Goal: Use online tool/utility

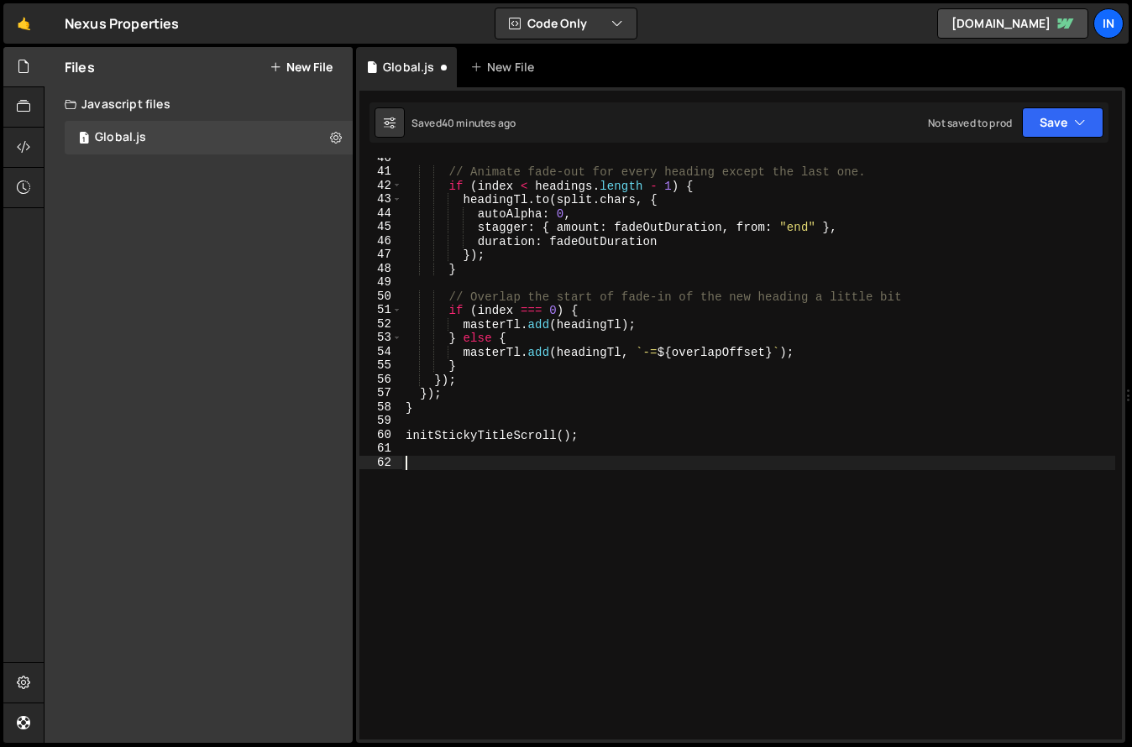
type textarea "});"
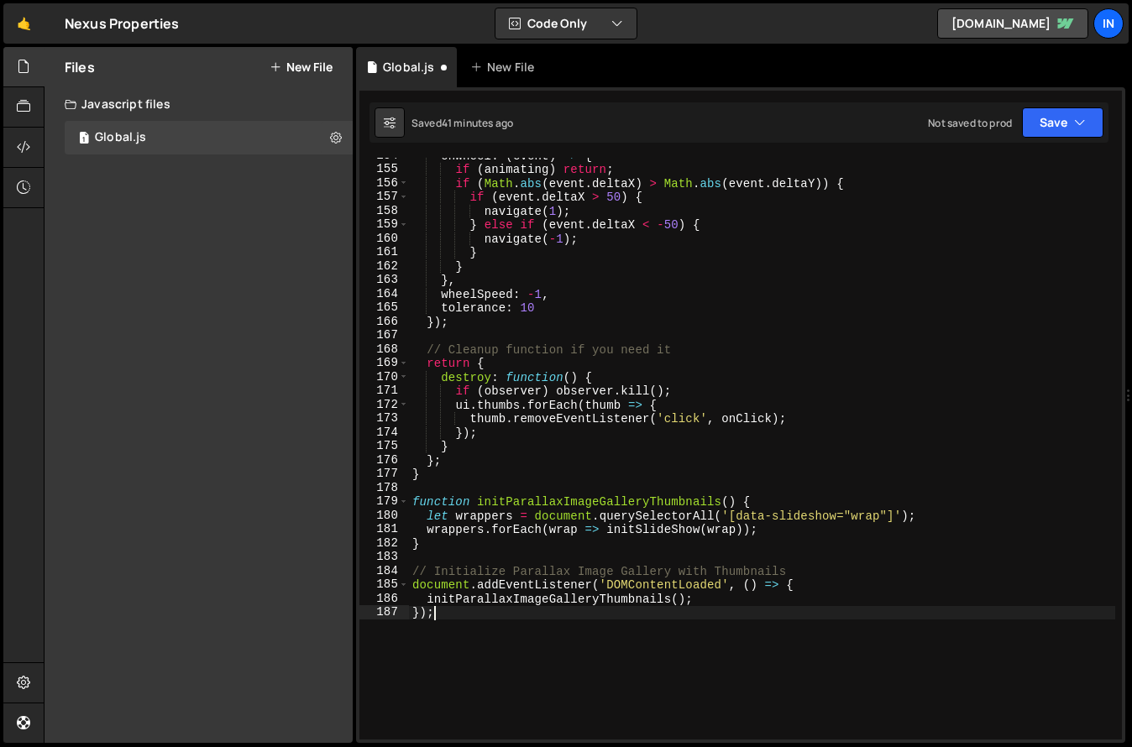
scroll to position [2129, 0]
drag, startPoint x: 443, startPoint y: 614, endPoint x: 374, endPoint y: 610, distance: 69.8
click at [374, 610] on div "}); 154 155 156 157 158 159 160 161 162 163 164 165 166 167 168 169 170 171 172…" at bounding box center [740, 449] width 762 height 582
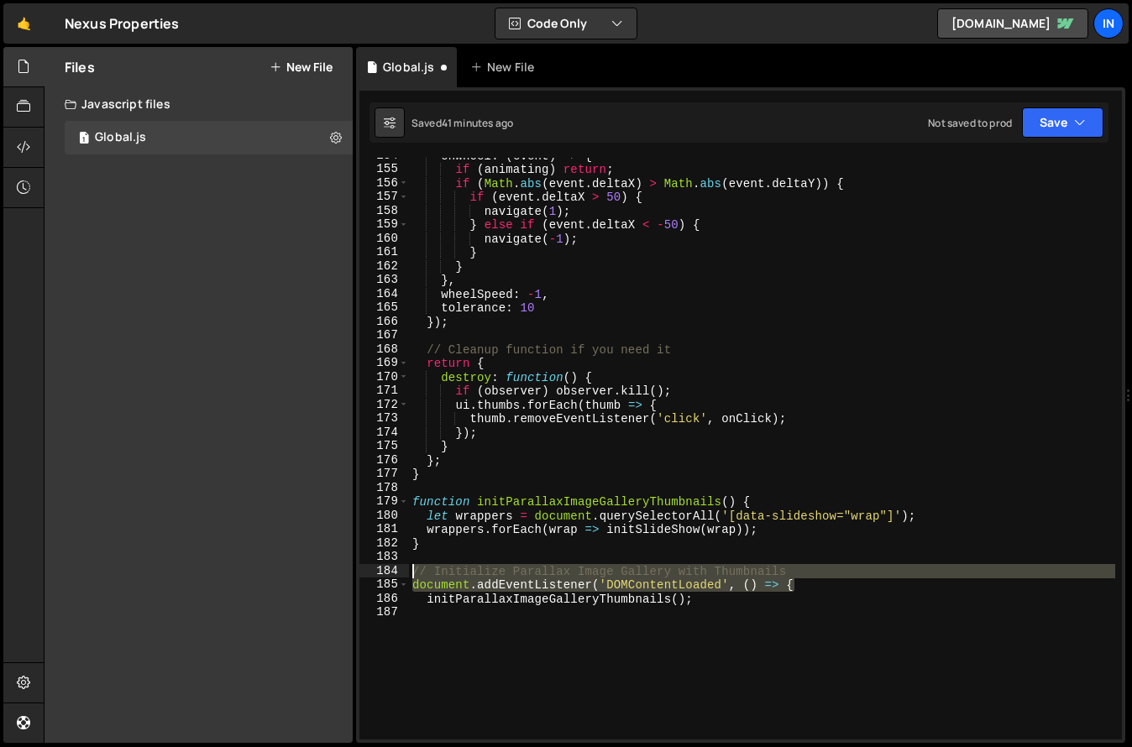
drag, startPoint x: 803, startPoint y: 586, endPoint x: 313, endPoint y: 565, distance: 490.7
click at [313, 565] on div "Files New File Create your first file Get started by starting a Javascript or C…" at bounding box center [588, 395] width 1088 height 697
type textarea "// Initialize Parallax Image Gallery with Thumbnails document.addEventListener(…"
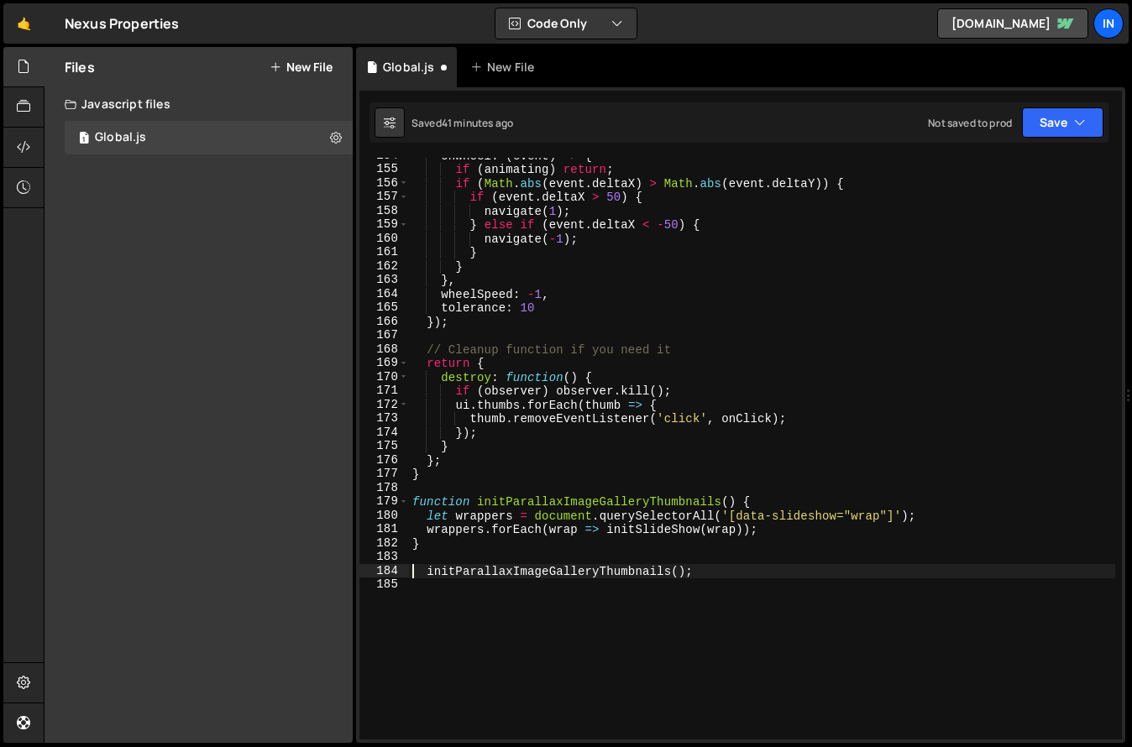
type textarea "initParallaxImageGalleryThumbnails();"
click at [481, 599] on div "onWheel : ( event ) => { if ( animating ) return ; if ( Math . abs ( event . de…" at bounding box center [762, 454] width 706 height 610
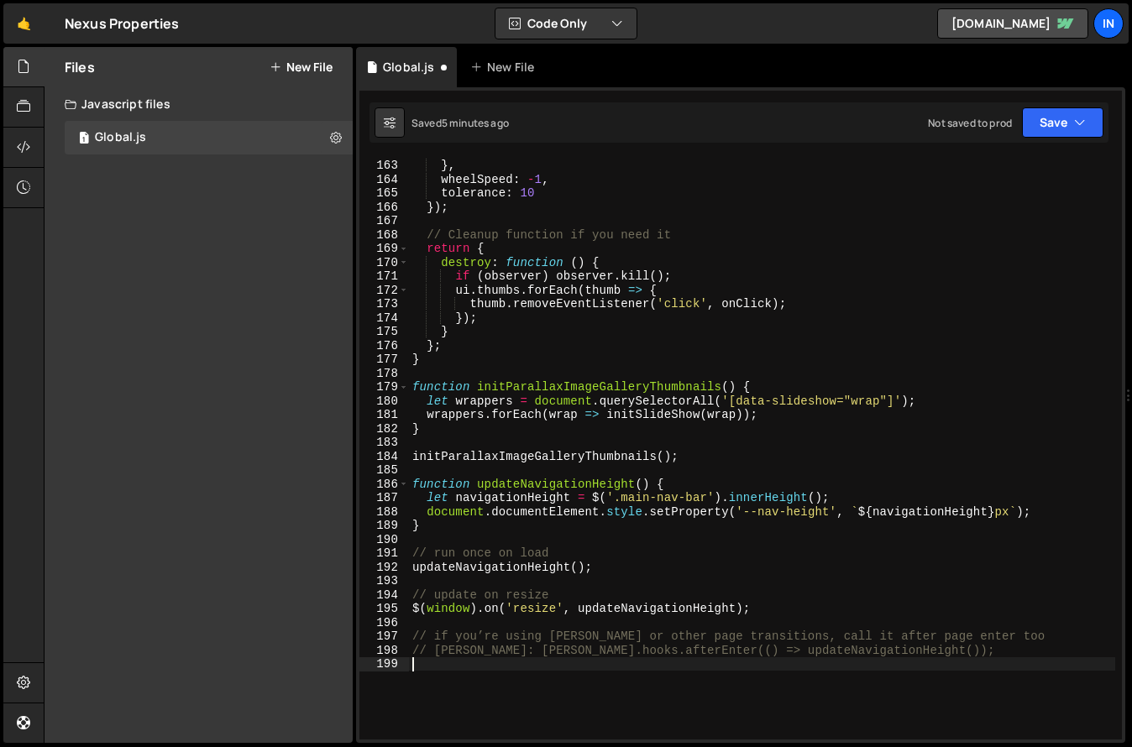
scroll to position [2243, 0]
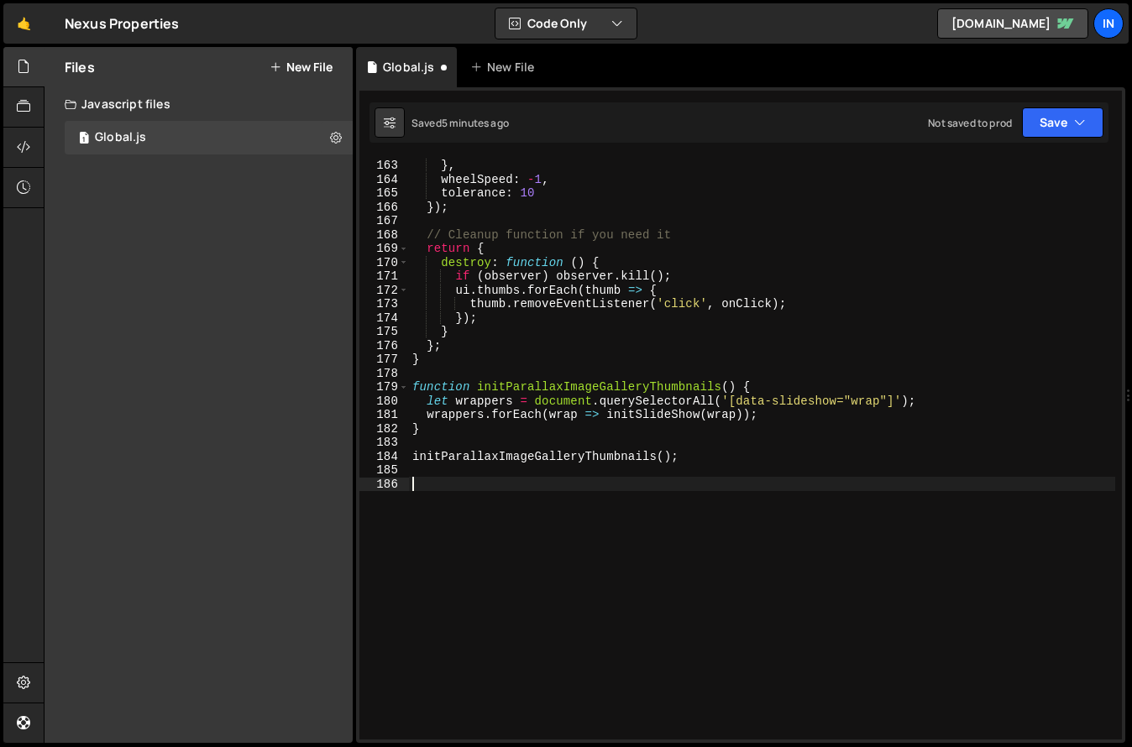
paste textarea "initParallaxImageGalleryThumbnails();"
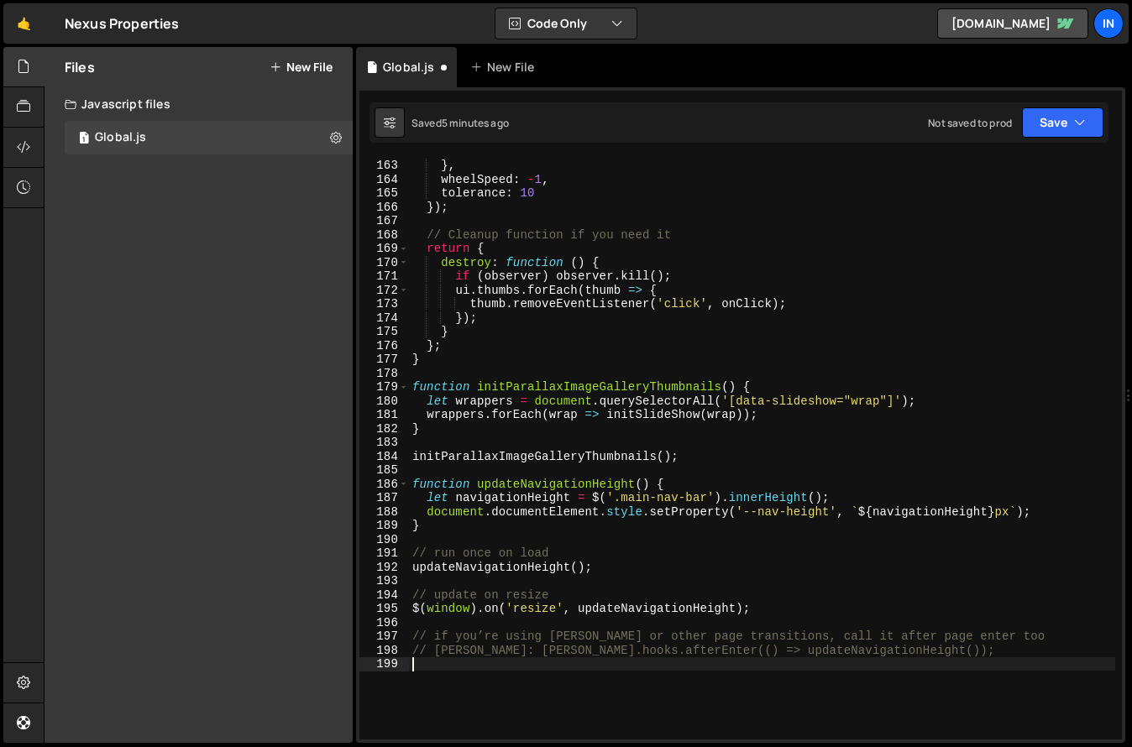
click at [714, 453] on div "} } , wheelSpeed : - 1 , tolerance : 10 }) ; // Cleanup function if you need it…" at bounding box center [762, 449] width 706 height 610
type textarea "initParallaxImageGalleryThumbnails();"
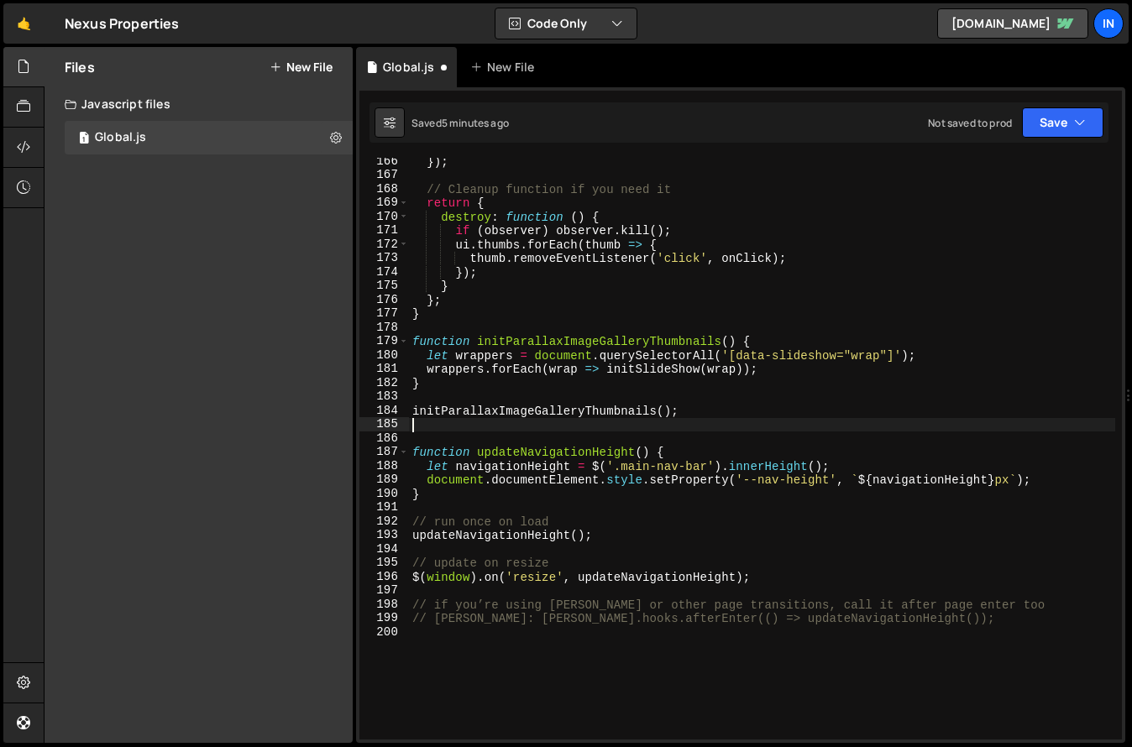
scroll to position [2289, 0]
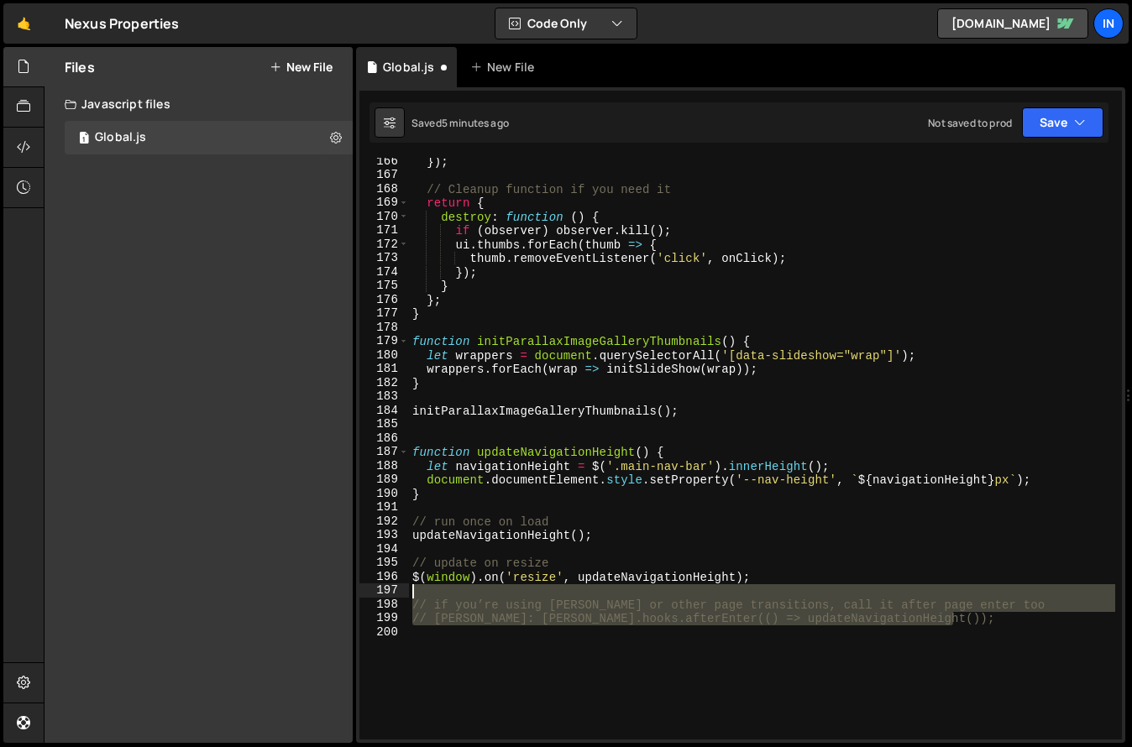
drag, startPoint x: 982, startPoint y: 622, endPoint x: 311, endPoint y: 592, distance: 672.3
click at [311, 592] on div "Files New File Create your first file Get started by starting a Javascript or C…" at bounding box center [588, 395] width 1088 height 697
type textarea "// if you’re using [PERSON_NAME] or other page transitions, call it after page …"
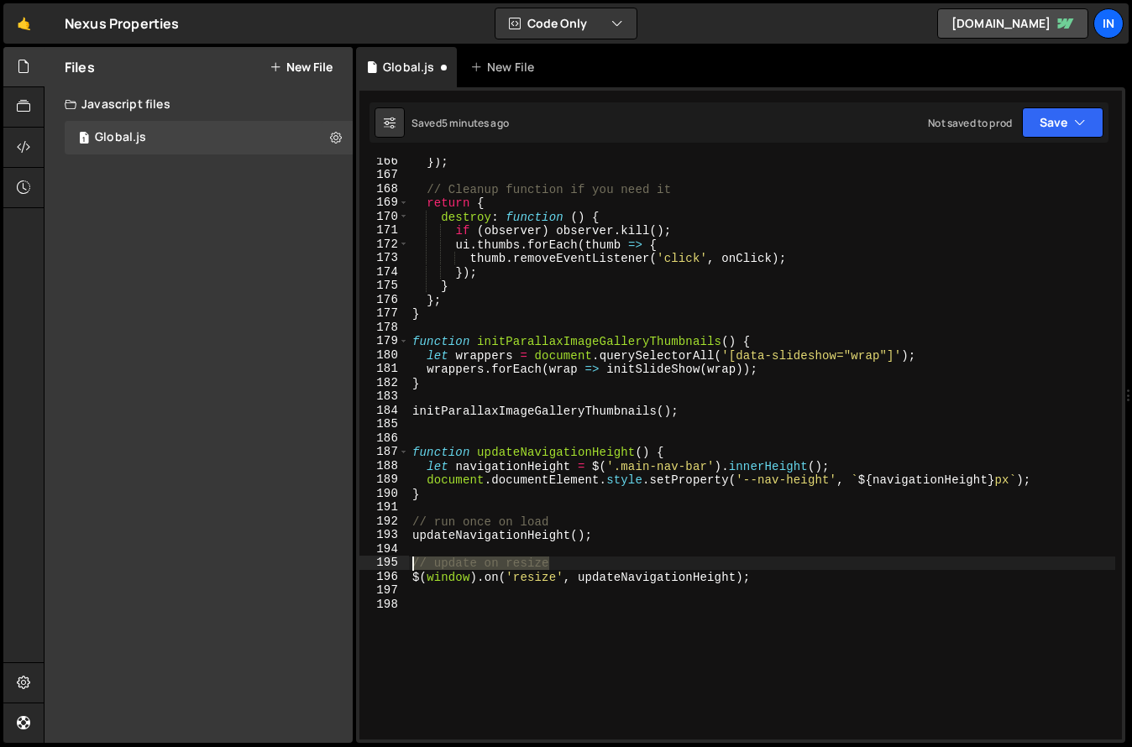
drag, startPoint x: 562, startPoint y: 560, endPoint x: 268, endPoint y: 560, distance: 293.8
click at [268, 560] on div "Files New File Create your first file Get started by starting a Javascript or C…" at bounding box center [588, 395] width 1088 height 697
type textarea "// update on resize"
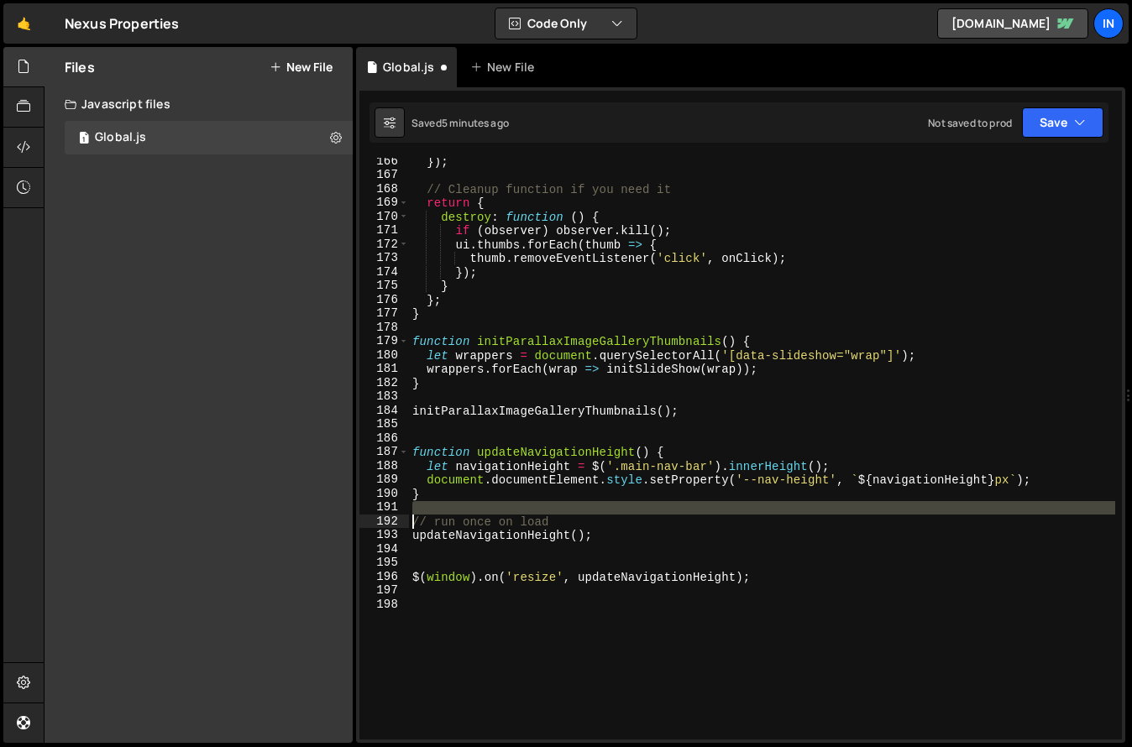
drag, startPoint x: 561, startPoint y: 515, endPoint x: 260, endPoint y: 520, distance: 300.6
click at [254, 521] on div "Files New File Create your first file Get started by starting a Javascript or C…" at bounding box center [588, 395] width 1088 height 697
type textarea "// run once on load"
click at [523, 504] on div "}) ; // Cleanup function if you need it return { destroy : function ( ) { if ( …" at bounding box center [762, 449] width 706 height 582
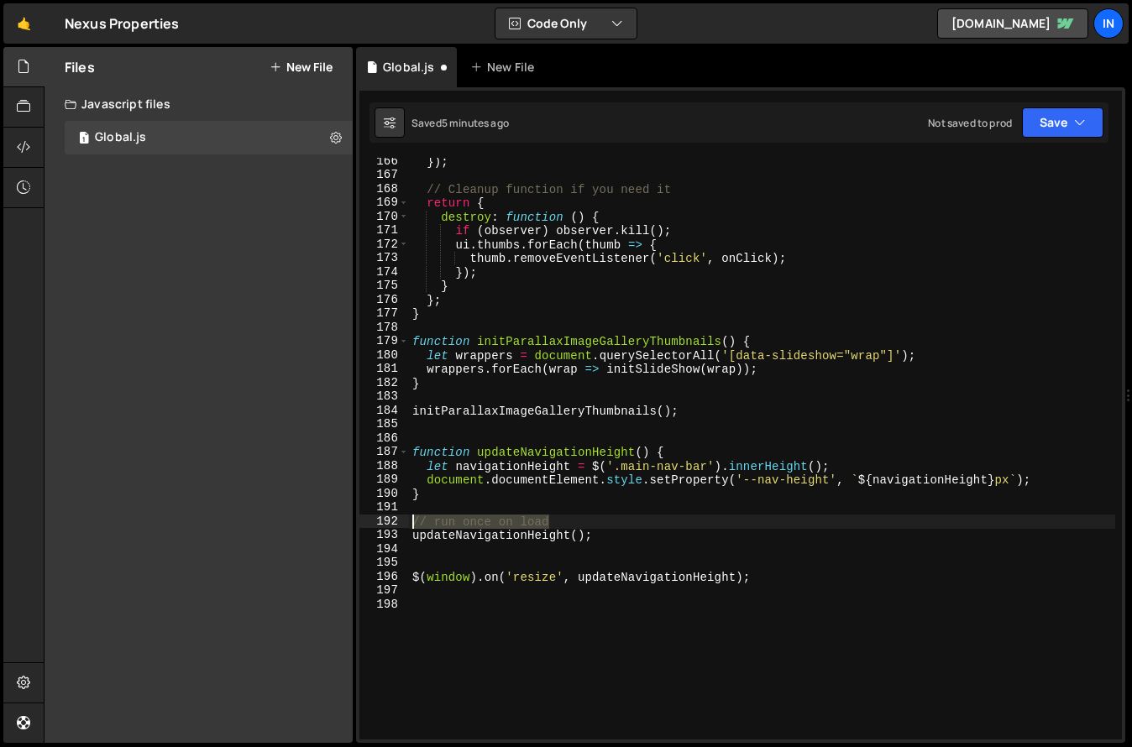
drag, startPoint x: 558, startPoint y: 518, endPoint x: 328, endPoint y: 526, distance: 230.2
click at [328, 526] on div "Files New File Create your first file Get started by starting a Javascript or C…" at bounding box center [588, 395] width 1088 height 697
type textarea "// run once on load"
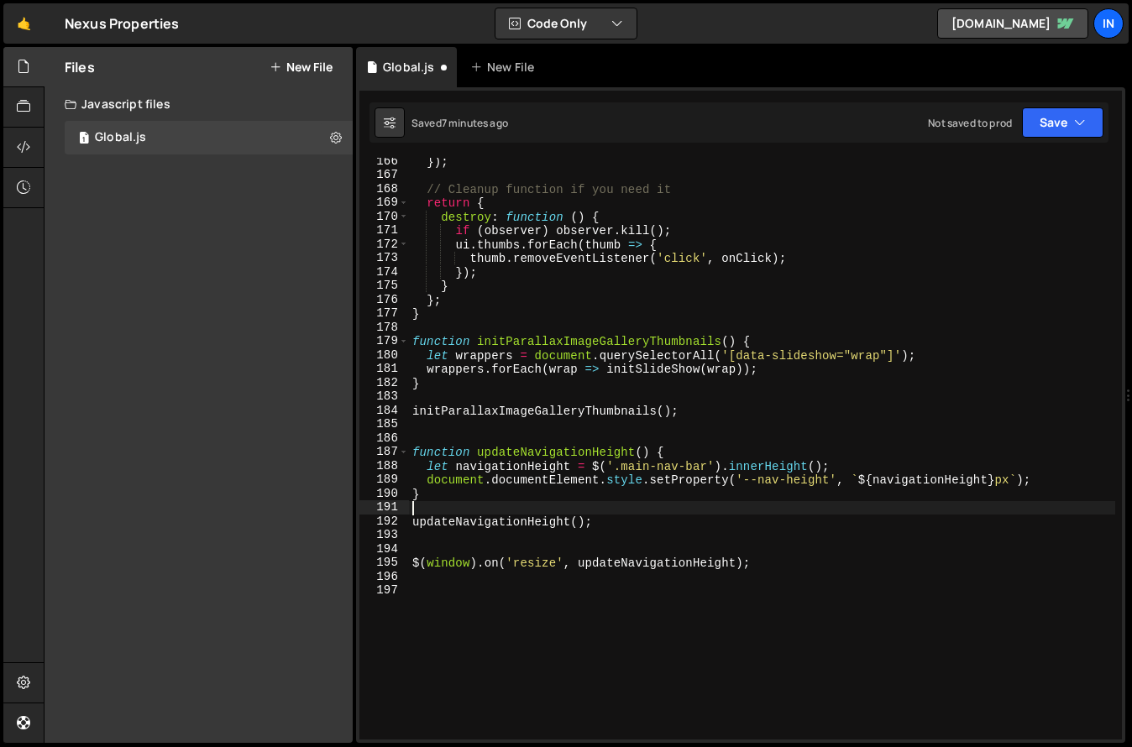
type textarea "updateNavigationHeight();"
